Goal: Find specific page/section: Find specific page/section

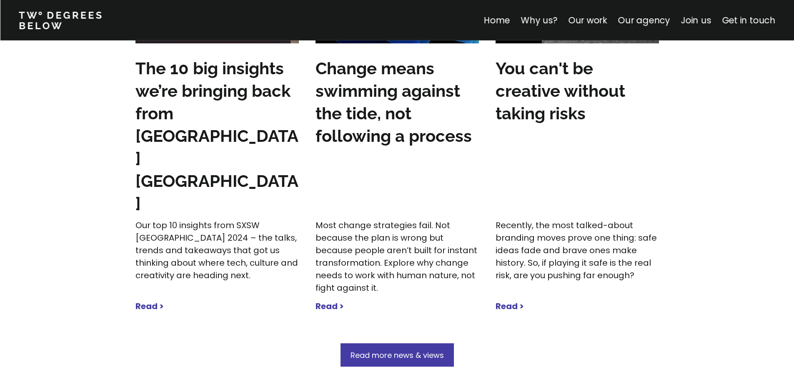
scroll to position [2418, 0]
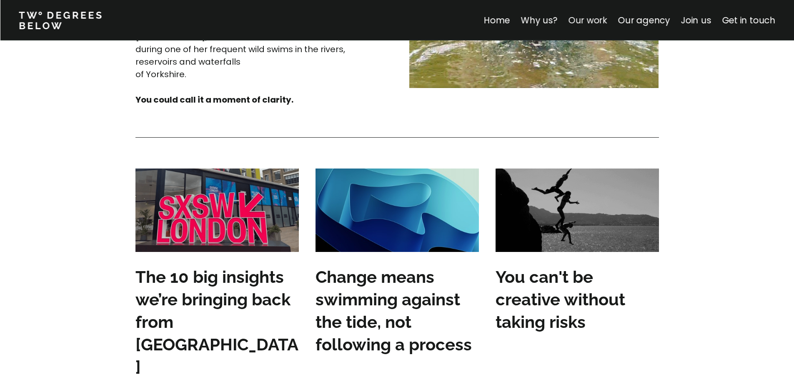
click at [592, 23] on link "Our work" at bounding box center [587, 20] width 39 height 12
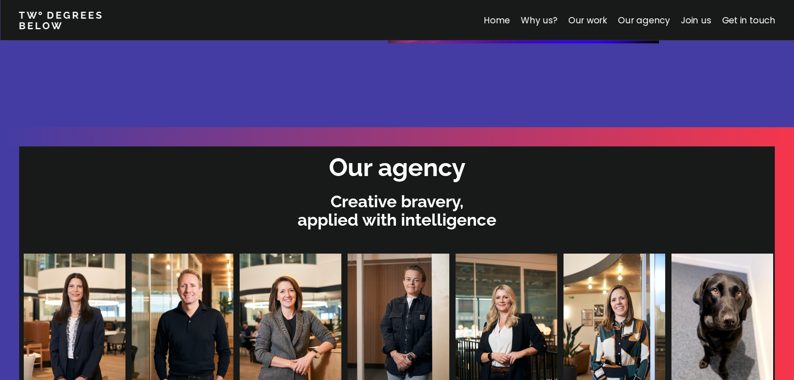
scroll to position [1769, 0]
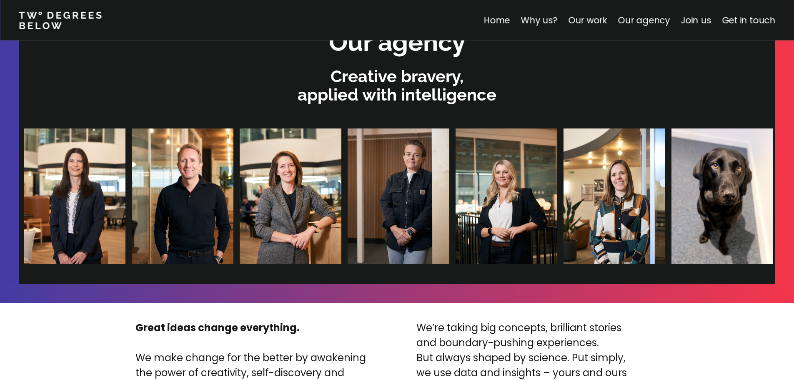
click at [563, 250] on img at bounding box center [614, 195] width 102 height 135
click at [671, 233] on img at bounding box center [722, 195] width 102 height 135
click at [455, 213] on img at bounding box center [506, 195] width 102 height 135
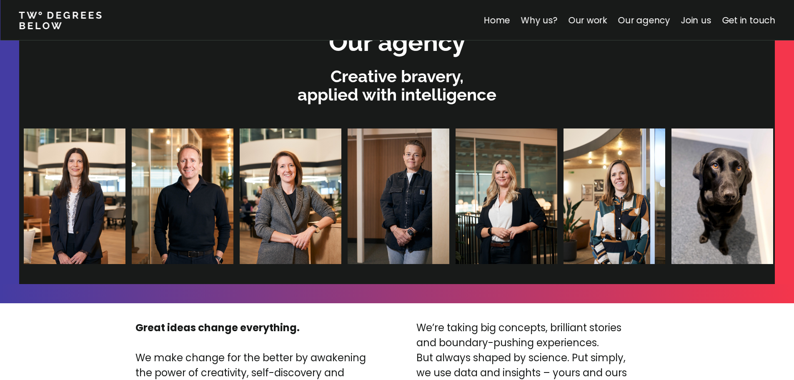
click at [563, 193] on img at bounding box center [614, 195] width 102 height 135
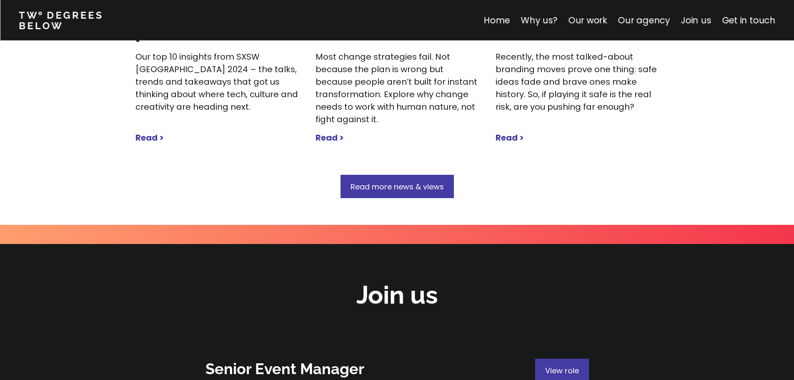
scroll to position [2936, 0]
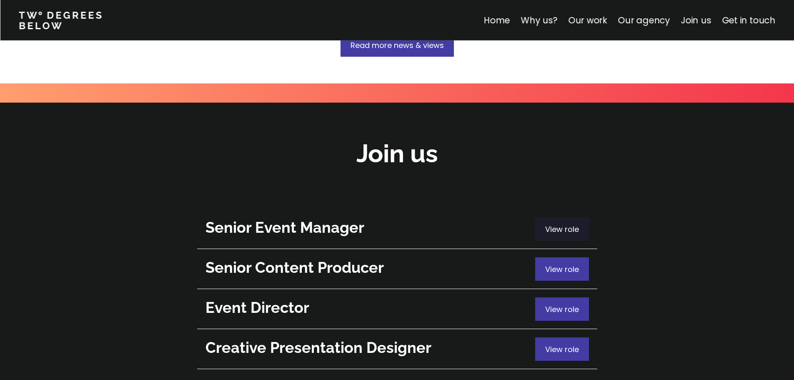
click at [562, 224] on span "View role" at bounding box center [562, 229] width 34 height 10
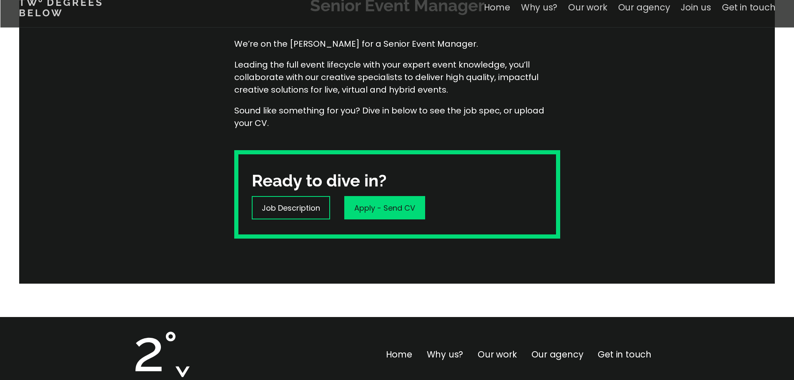
scroll to position [208, 0]
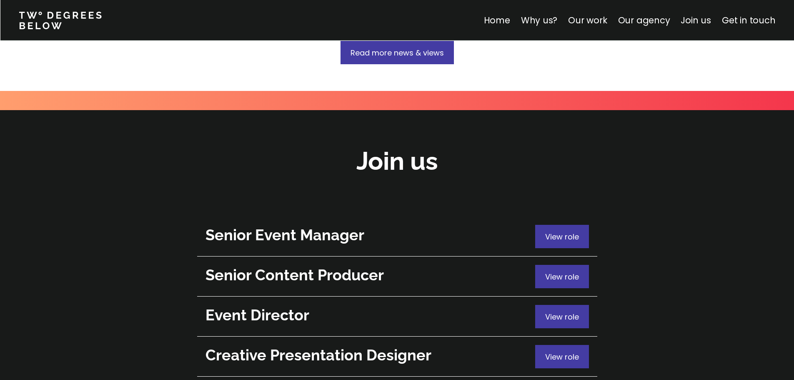
scroll to position [2978, 0]
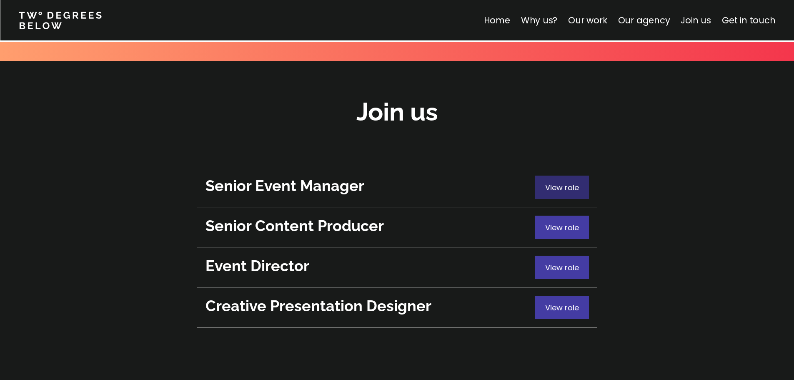
click at [578, 182] on span "View role" at bounding box center [562, 187] width 34 height 10
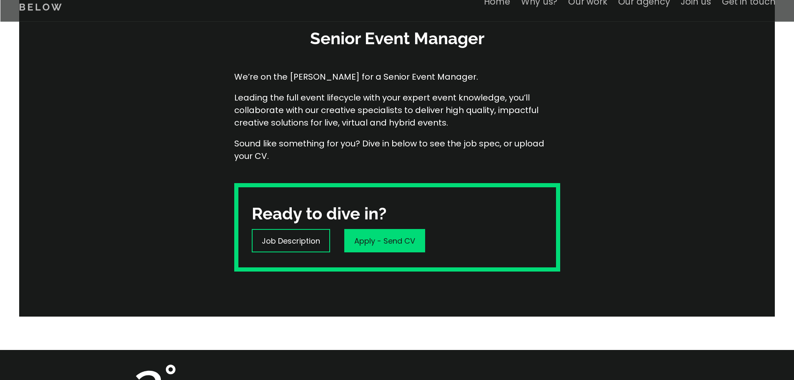
scroll to position [100, 0]
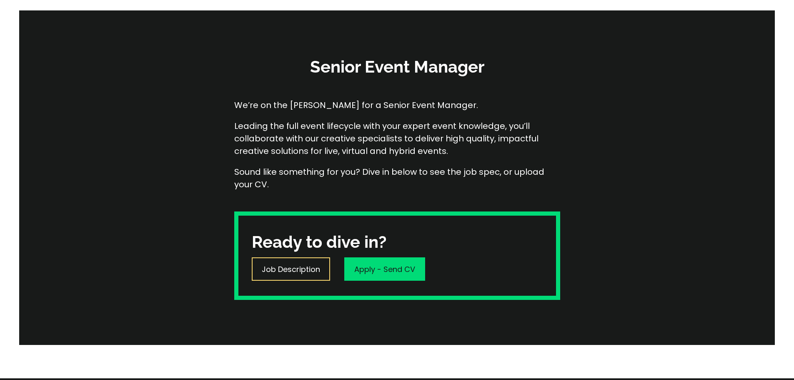
click at [286, 265] on p "Job Description" at bounding box center [291, 268] width 58 height 11
